Goal: Communication & Community: Answer question/provide support

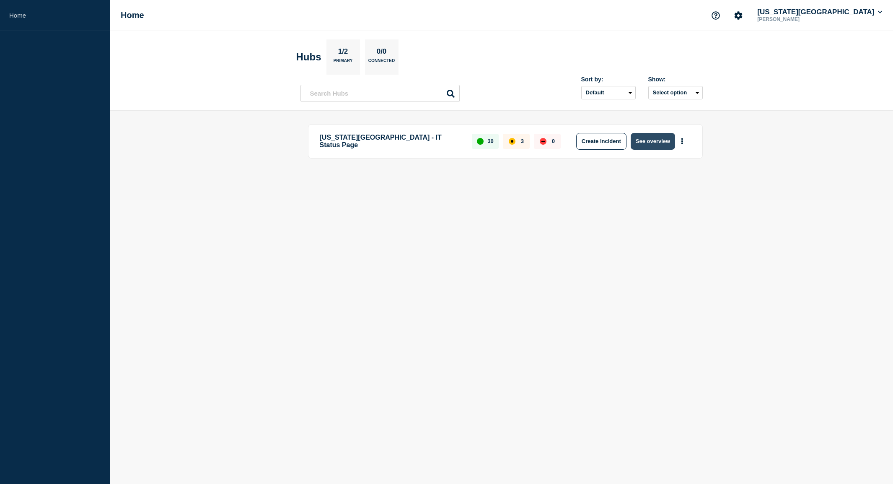
click at [655, 144] on button "See overview" at bounding box center [653, 141] width 44 height 17
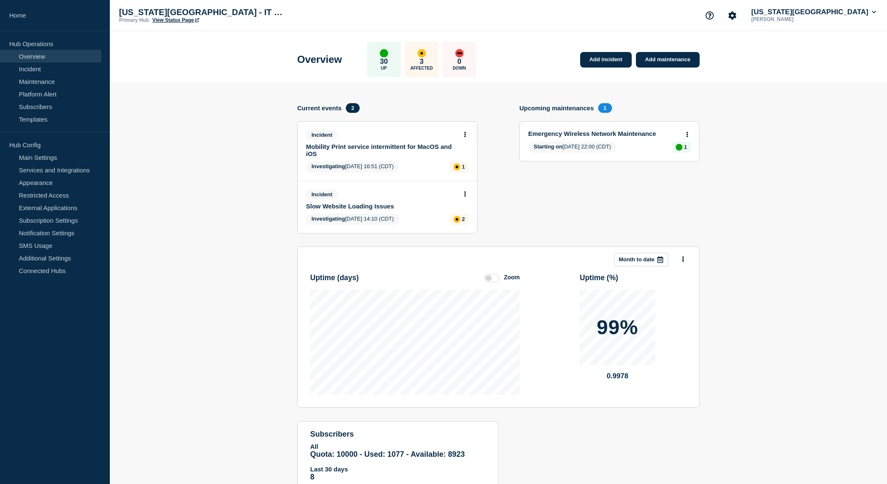
click at [465, 195] on icon at bounding box center [465, 193] width 2 height 5
click at [462, 224] on link "Update incident" at bounding box center [465, 225] width 41 height 7
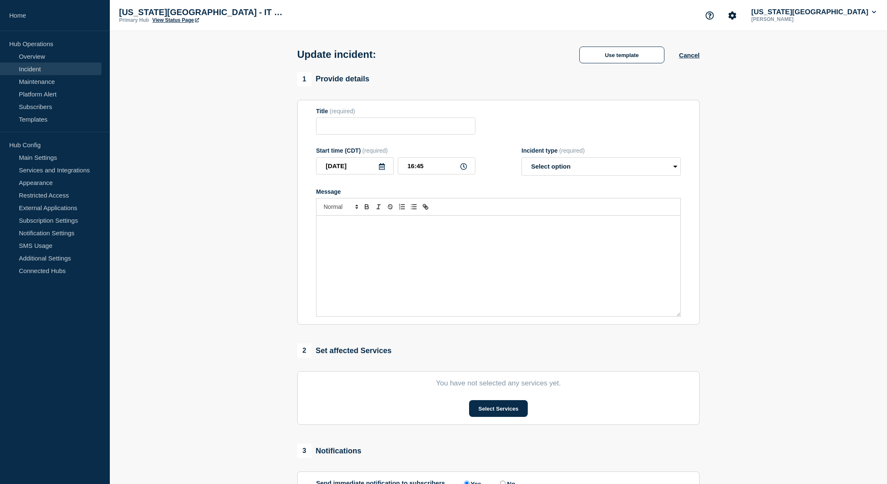
type input "Slow Website Loading Issues"
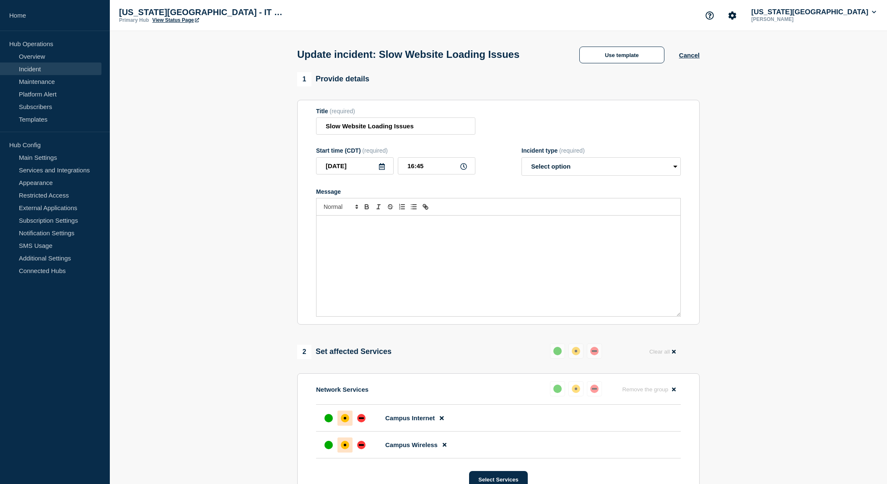
click at [408, 241] on div "Message" at bounding box center [498, 265] width 364 height 101
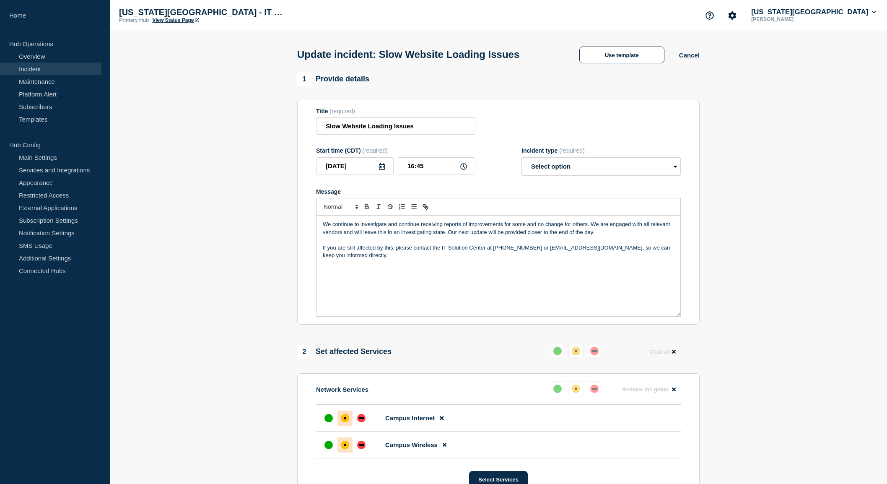
click at [323, 226] on p "We continue to investigate and continue receiving reports of improvements for s…" at bounding box center [498, 228] width 351 height 16
drag, startPoint x: 627, startPoint y: 226, endPoint x: 632, endPoint y: 233, distance: 7.8
click at [632, 233] on p "We continue to investigate and have an action plan we are currently implementin…" at bounding box center [498, 228] width 351 height 16
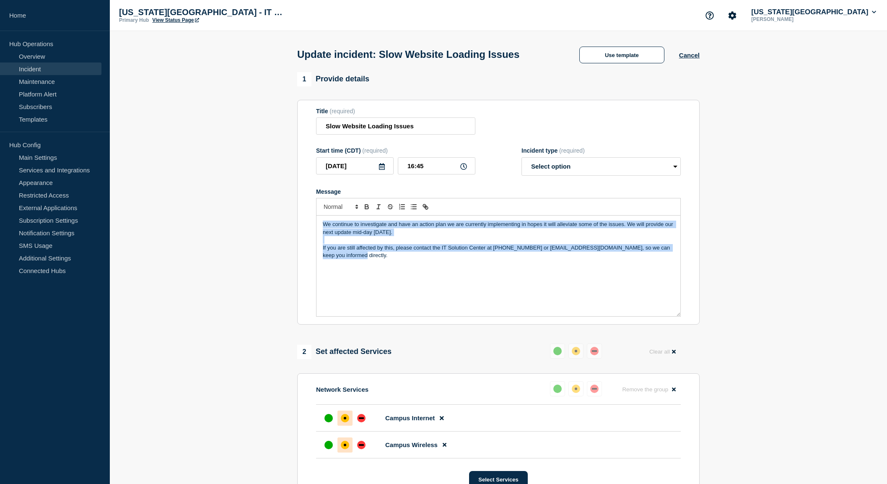
copy div "We continue to investigate and have an action plan we are currently implementin…"
click at [398, 238] on p "Message" at bounding box center [498, 240] width 351 height 8
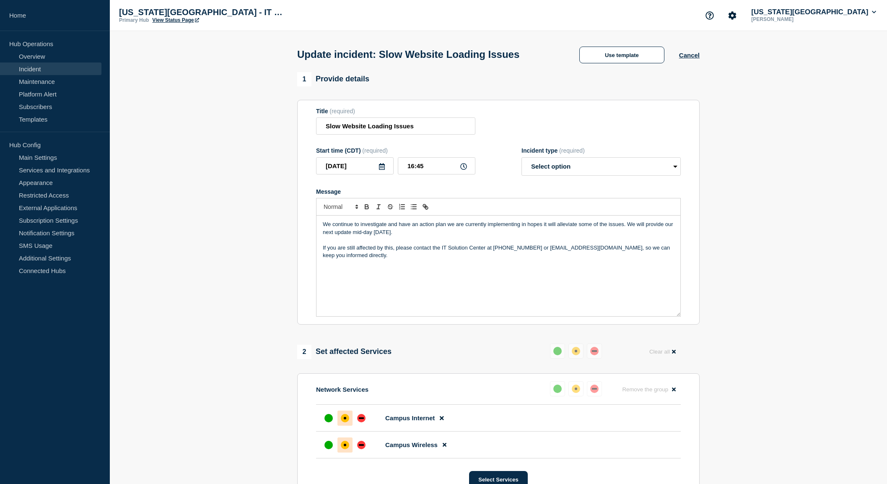
drag, startPoint x: 409, startPoint y: 231, endPoint x: 292, endPoint y: 216, distance: 117.9
click at [450, 225] on p "We are actively working on a planned set of steps to address the issues and wil…" at bounding box center [498, 228] width 351 height 16
click at [421, 231] on p "We are actively working on a planned set of steps to hopefully address the issu…" at bounding box center [498, 228] width 351 height 16
drag, startPoint x: 421, startPoint y: 232, endPoint x: 281, endPoint y: 202, distance: 143.1
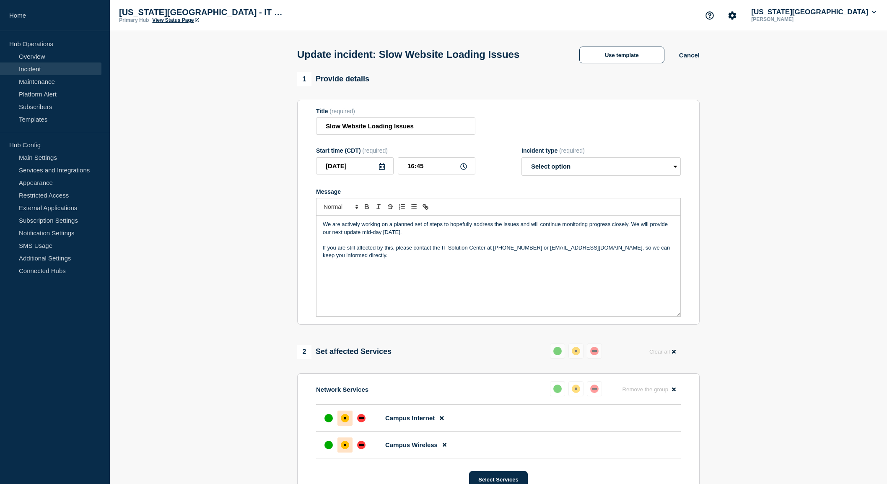
copy p "We are actively working on a planned set of steps to hopefully address the issu…"
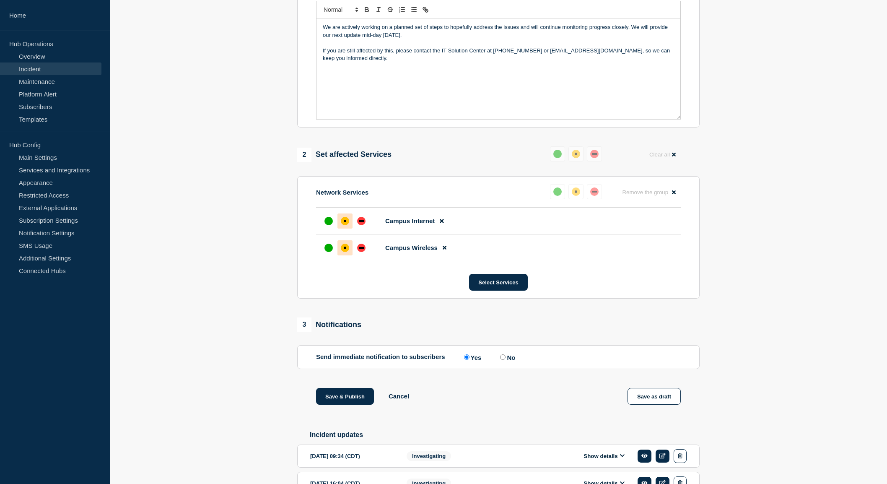
scroll to position [210, 0]
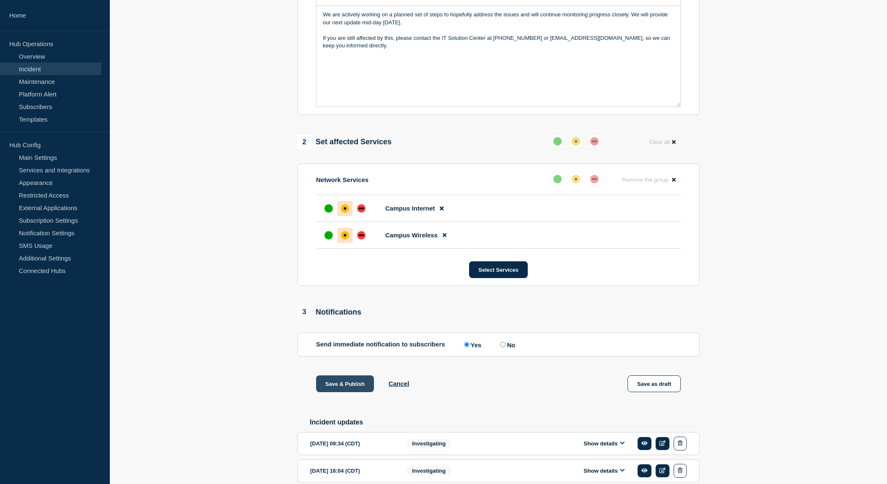
click at [337, 391] on button "Save & Publish" at bounding box center [345, 383] width 58 height 17
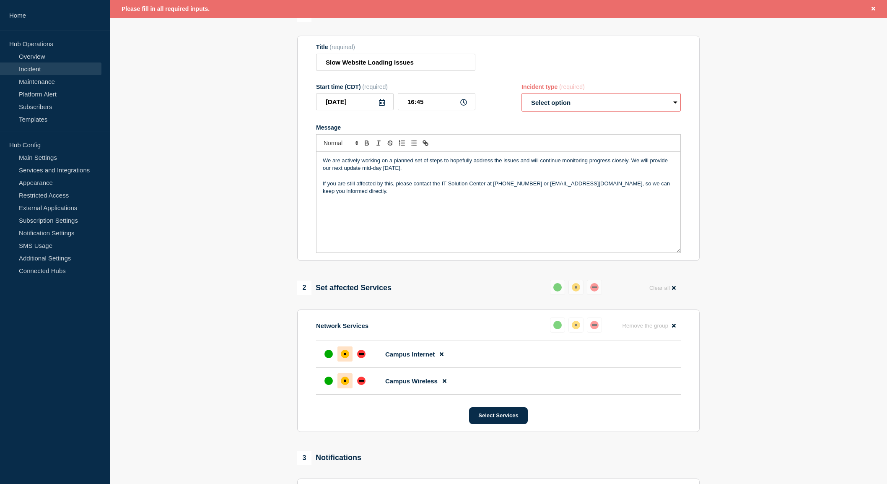
scroll to position [0, 0]
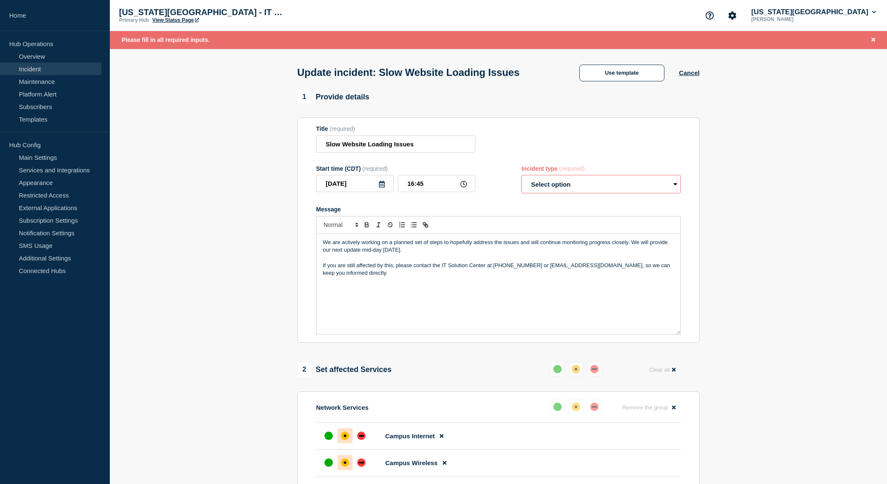
click at [593, 187] on select "Select option Investigating Identified Monitoring Resolved" at bounding box center [600, 184] width 159 height 18
select select "investigating"
click at [521, 177] on select "Select option Investigating Identified Monitoring Resolved" at bounding box center [600, 184] width 159 height 18
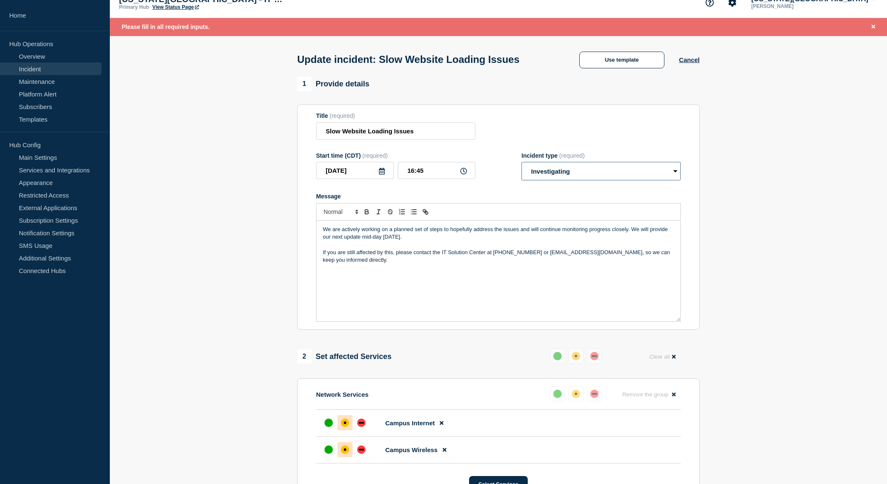
scroll to position [168, 0]
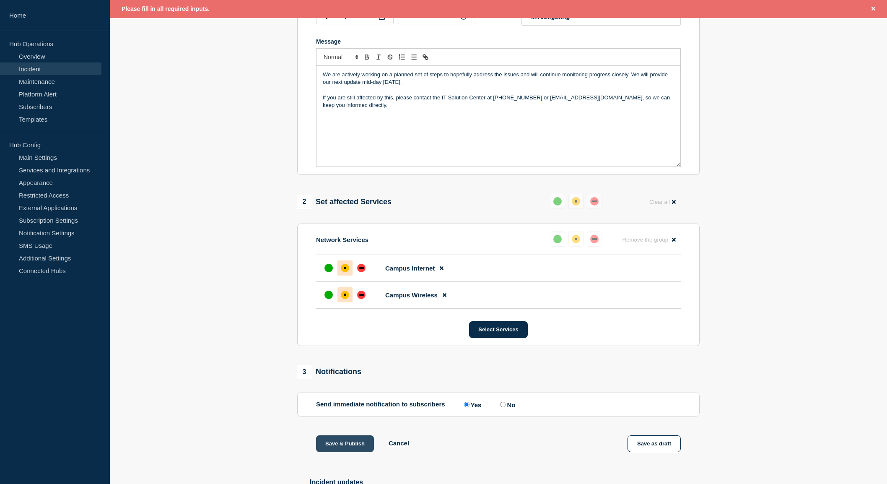
click at [329, 443] on button "Save & Publish" at bounding box center [345, 443] width 58 height 17
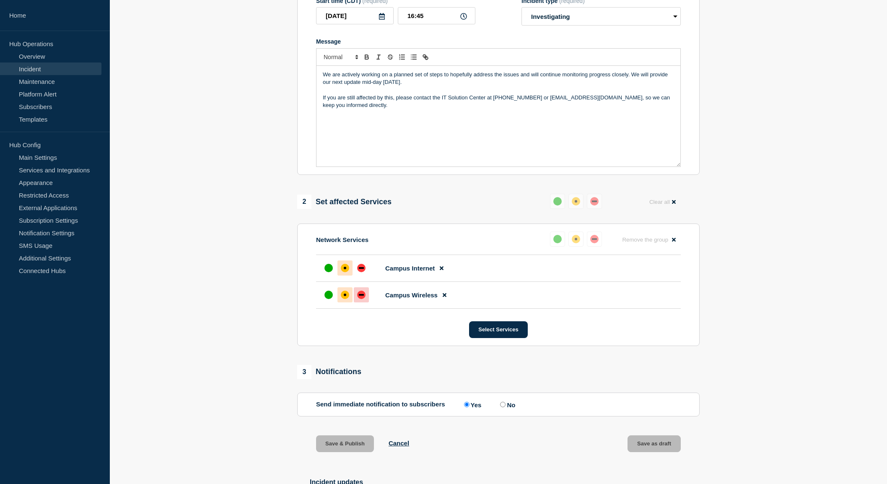
scroll to position [150, 0]
